Goal: Check status

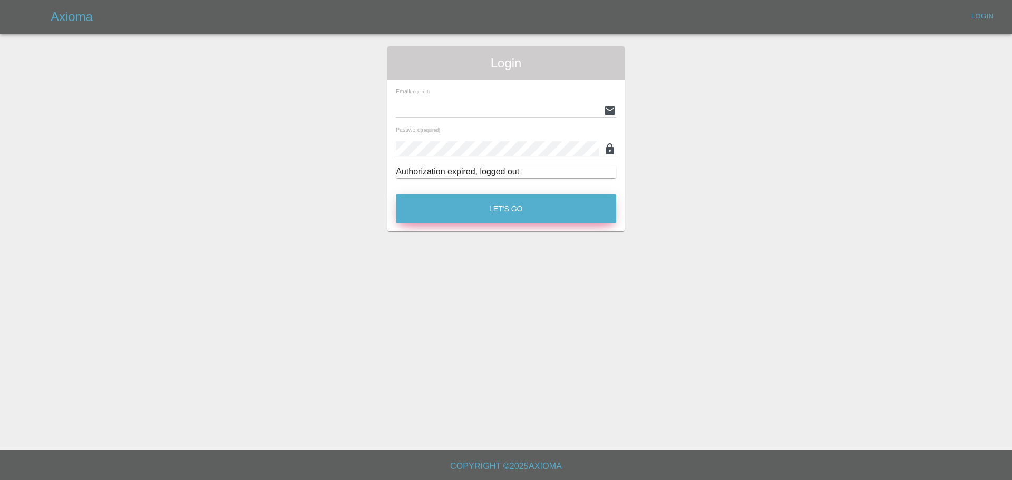
type input "[EMAIL_ADDRESS][PERSON_NAME][DOMAIN_NAME]"
click at [502, 219] on button "Let's Go" at bounding box center [506, 209] width 220 height 29
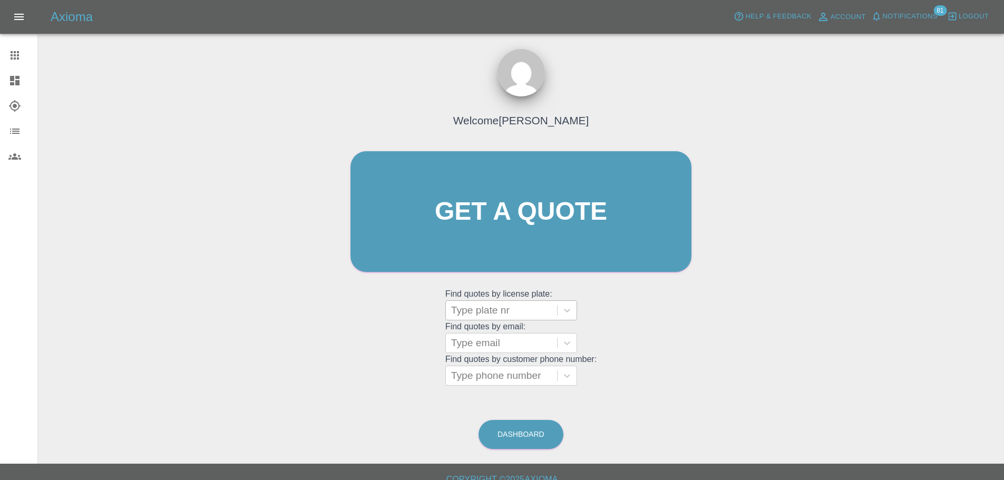
click at [511, 316] on div at bounding box center [501, 310] width 101 height 15
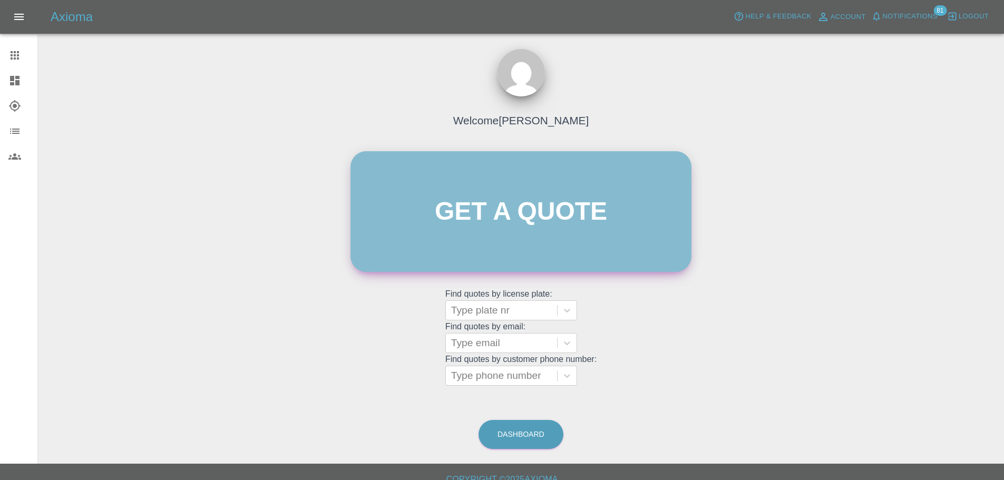
click at [515, 243] on link "Get a quote" at bounding box center [521, 211] width 341 height 121
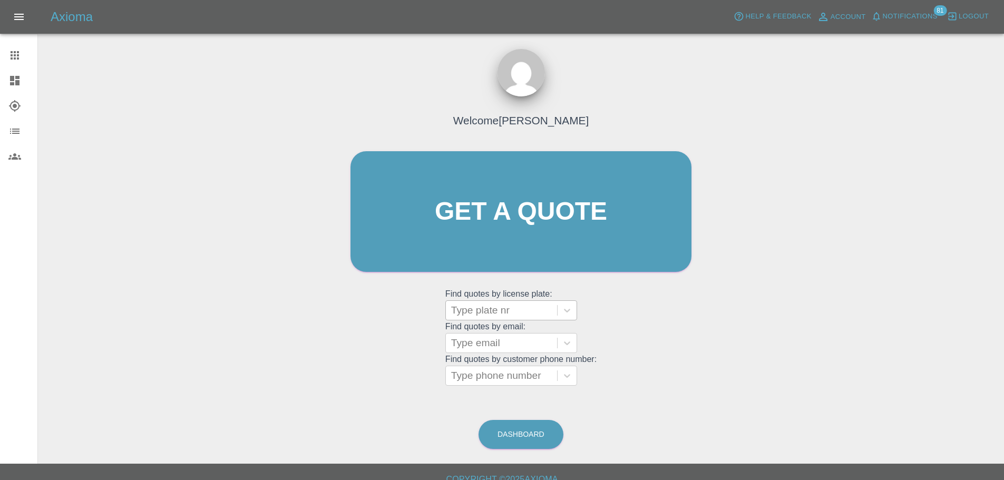
click at [509, 312] on div at bounding box center [501, 310] width 101 height 15
paste input "HN75AYP"
type input "HN75AYP"
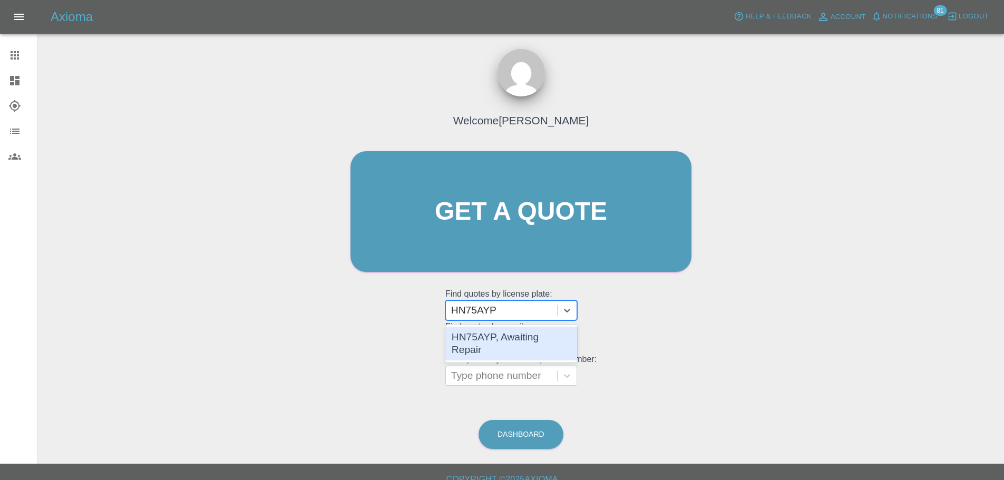
click at [522, 343] on div "HN75AYP, Awaiting Repair" at bounding box center [511, 344] width 132 height 34
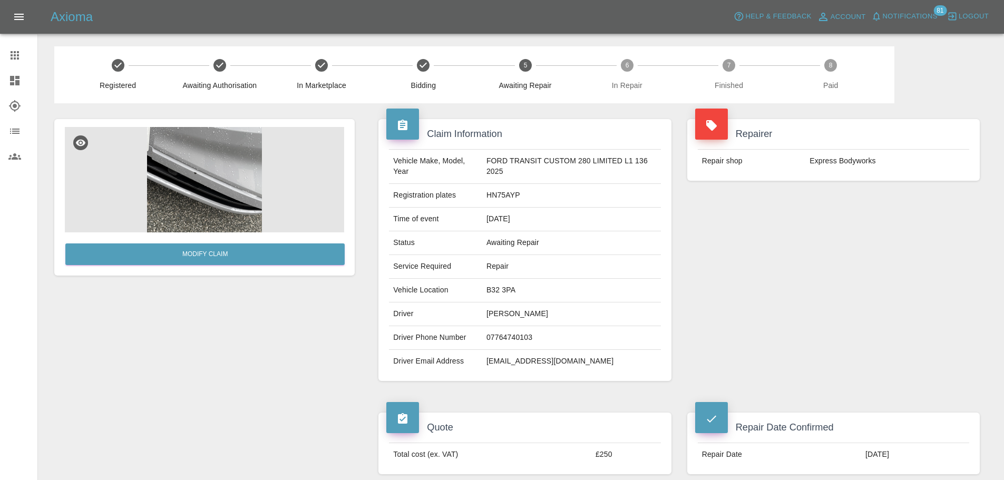
click at [241, 189] on img at bounding box center [204, 179] width 279 height 105
